Goal: Navigation & Orientation: Find specific page/section

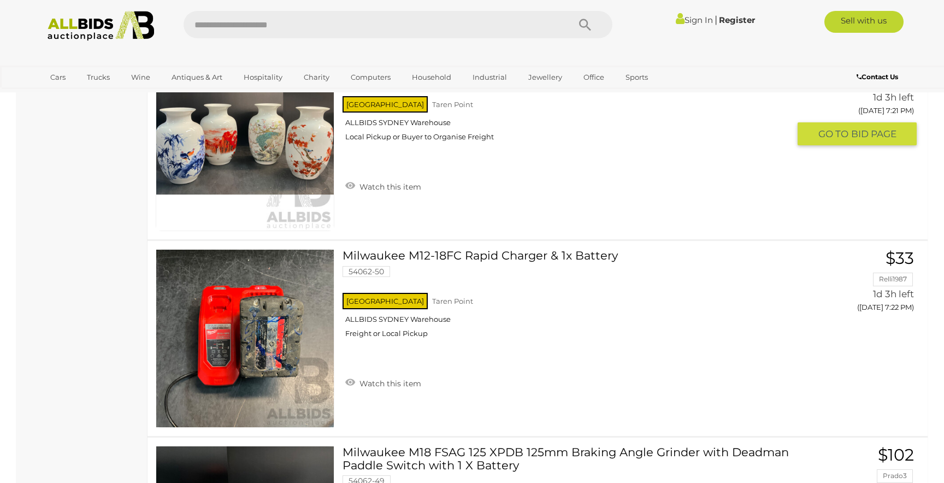
scroll to position [4335, 0]
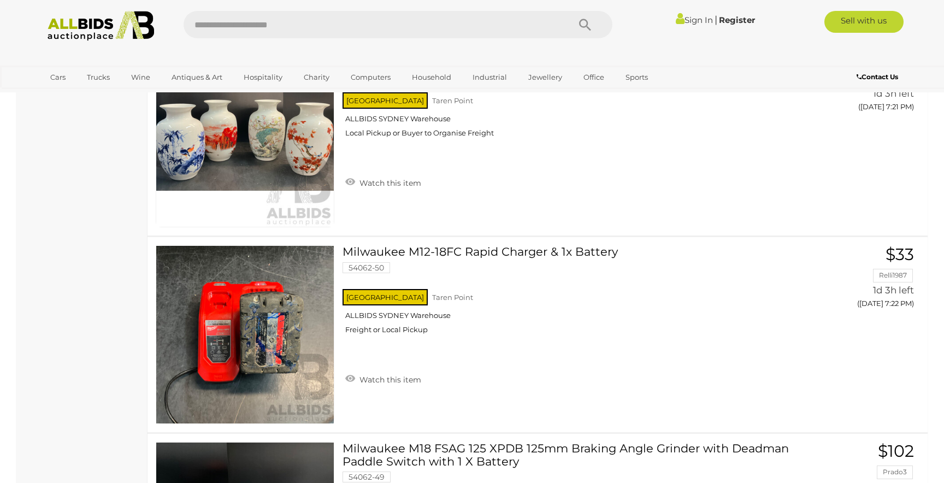
click at [215, 21] on input "text" at bounding box center [370, 24] width 375 height 27
type input "****"
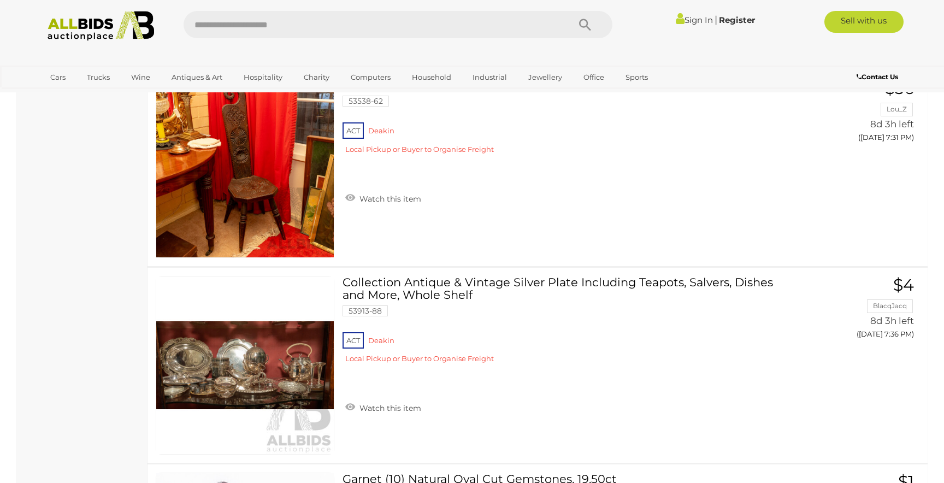
scroll to position [8136, 0]
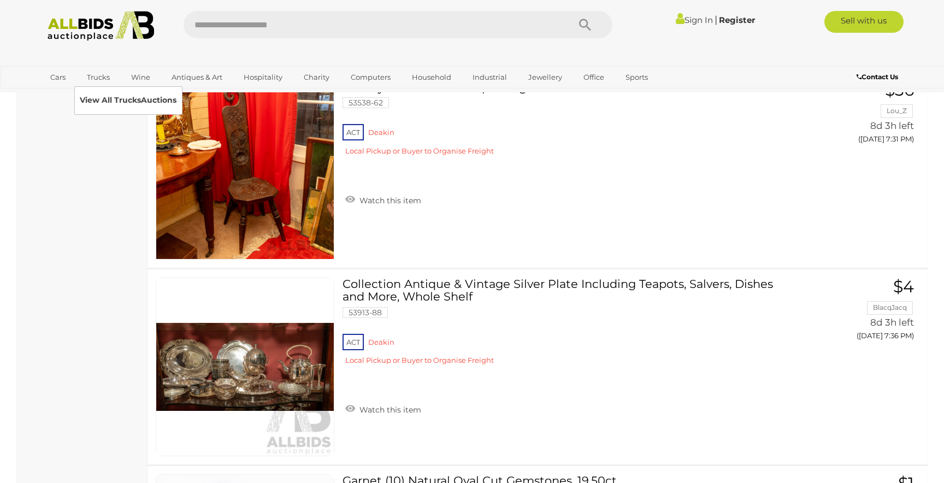
click at [97, 98] on link "View All Trucks Auctions" at bounding box center [128, 100] width 97 height 17
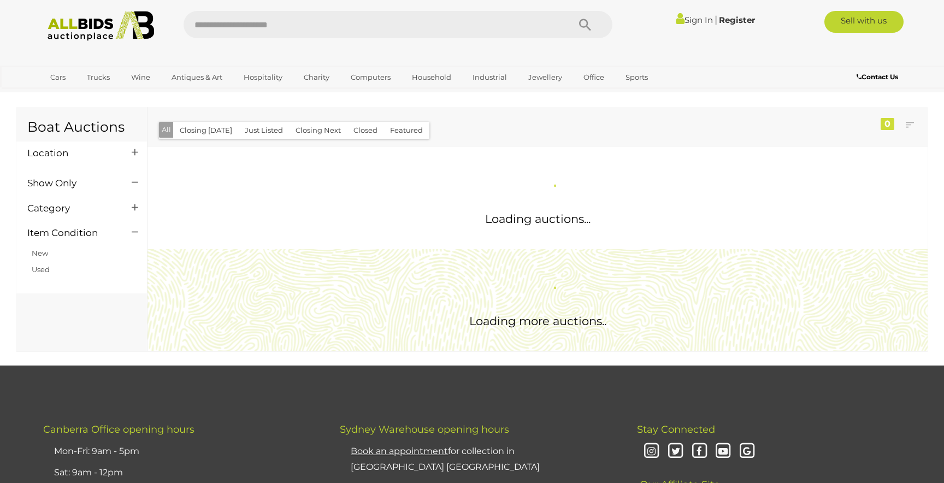
scroll to position [384, 0]
